Goal: Information Seeking & Learning: Learn about a topic

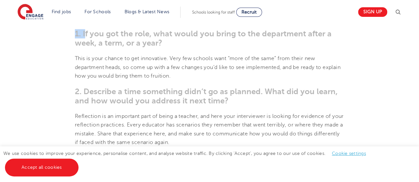
scroll to position [283, 0]
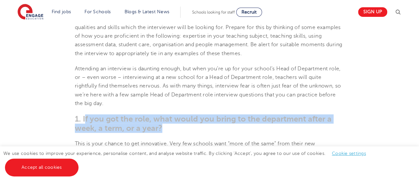
drag, startPoint x: 109, startPoint y: 78, endPoint x: 274, endPoint y: 127, distance: 171.9
click at [274, 127] on h3 "1. If you got the role, what would you bring to the department after a week, a …" at bounding box center [209, 123] width 269 height 19
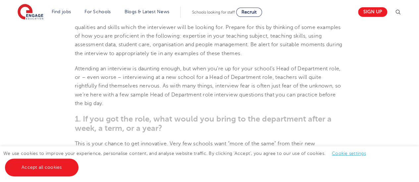
click at [113, 71] on span "Attending an interview is daunting enough, but when you’re up for your school’s…" at bounding box center [208, 86] width 266 height 41
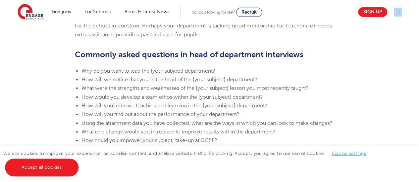
scroll to position [658, 0]
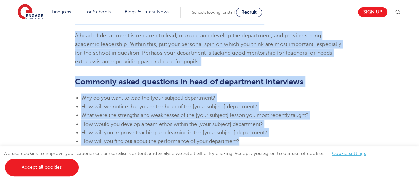
drag, startPoint x: 75, startPoint y: 68, endPoint x: 320, endPoint y: 145, distance: 256.9
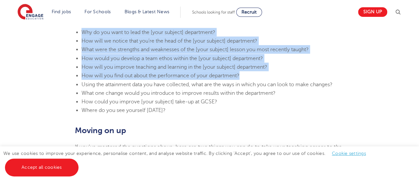
scroll to position [724, 0]
copy section "Lor ip dolorsi ametcon adi elit se doeiusmodt incididun utlaboree Do magn ali e…"
drag, startPoint x: 84, startPoint y: 83, endPoint x: 276, endPoint y: 111, distance: 194.2
click at [276, 111] on ul "Why do you want to lead the [your subject] department? How will we notice that …" at bounding box center [209, 71] width 269 height 87
copy ul "sing the attainment data you have collected, what are the ways in which you can…"
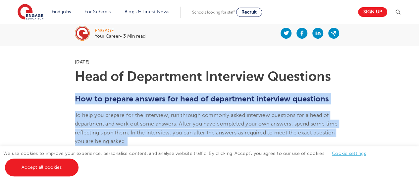
scroll to position [29, 0]
